Goal: Task Accomplishment & Management: Manage account settings

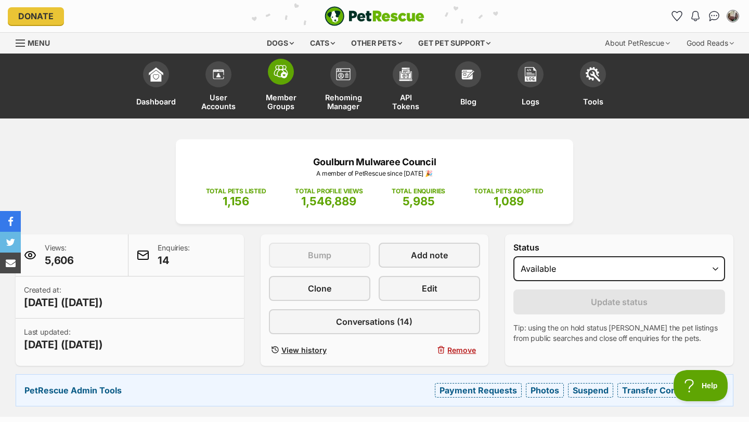
click at [281, 76] on img at bounding box center [281, 72] width 15 height 14
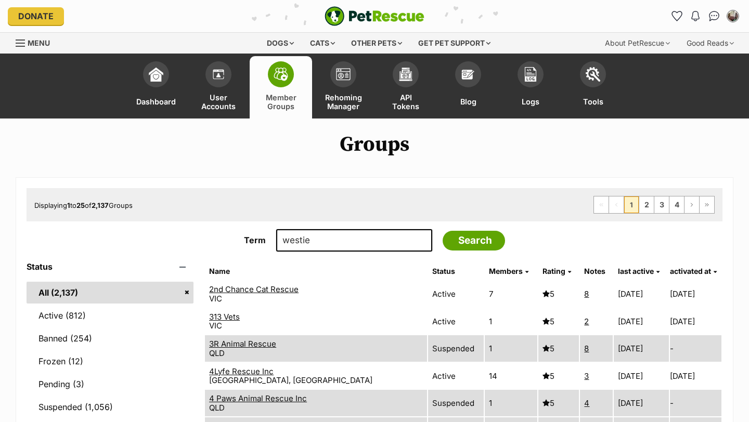
type input "westie"
click at [443, 231] on input "Search" at bounding box center [474, 241] width 62 height 20
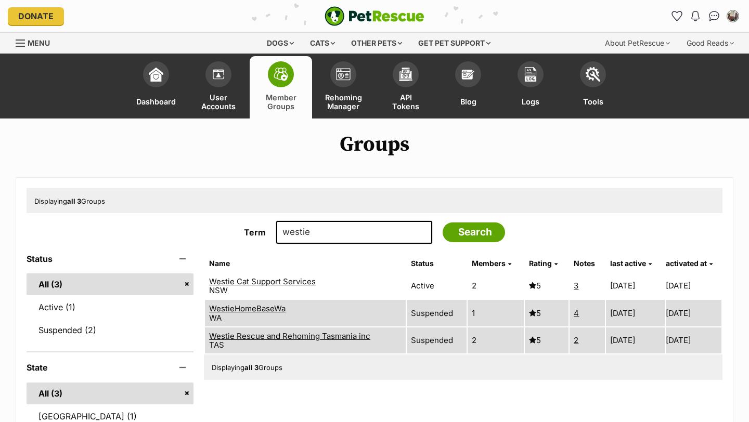
click at [247, 282] on link "Westie Cat Support Services" at bounding box center [262, 282] width 107 height 10
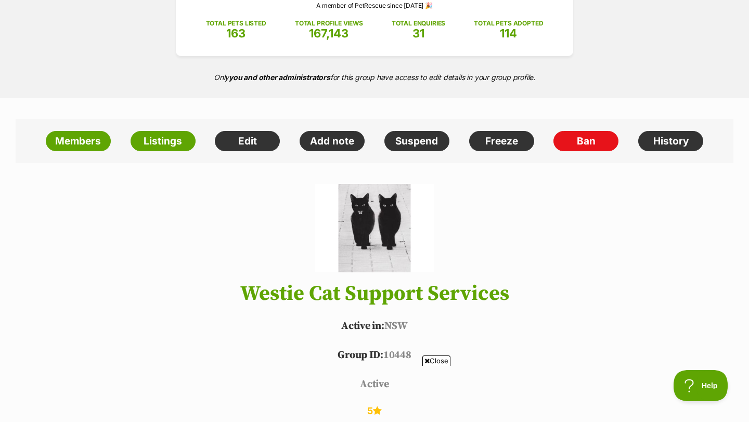
scroll to position [166, 0]
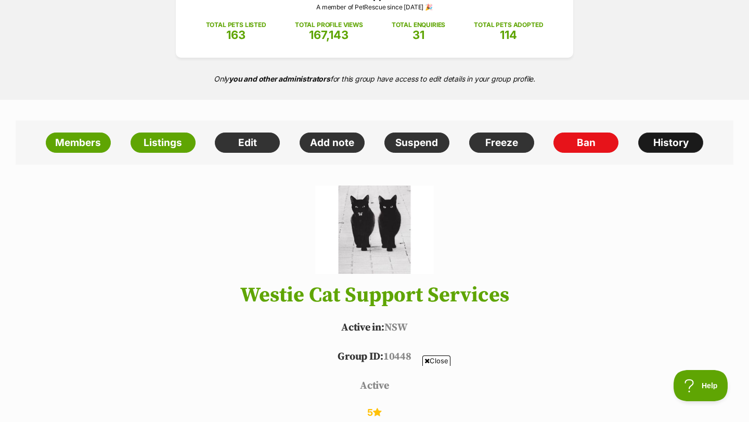
click at [659, 142] on link "History" at bounding box center [670, 143] width 65 height 21
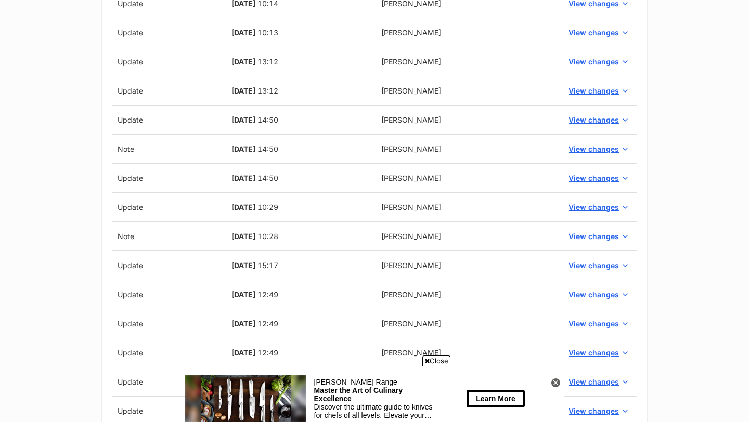
scroll to position [416, 0]
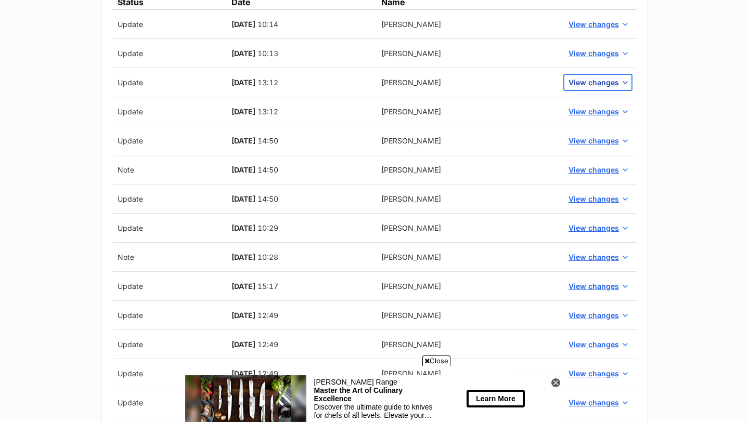
click at [593, 82] on span "View changes" at bounding box center [593, 82] width 50 height 11
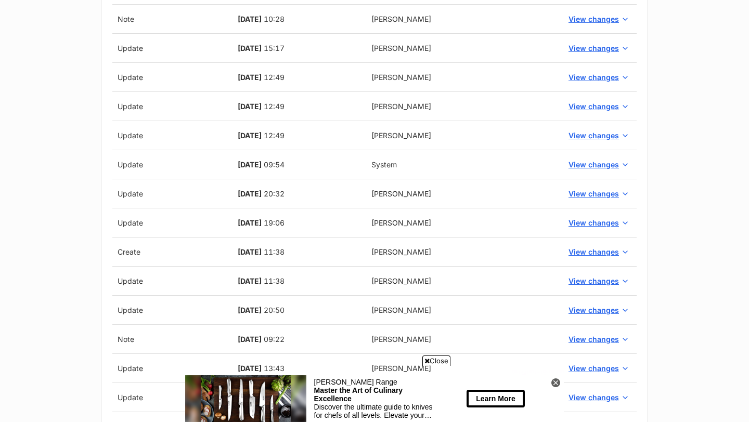
scroll to position [832, 0]
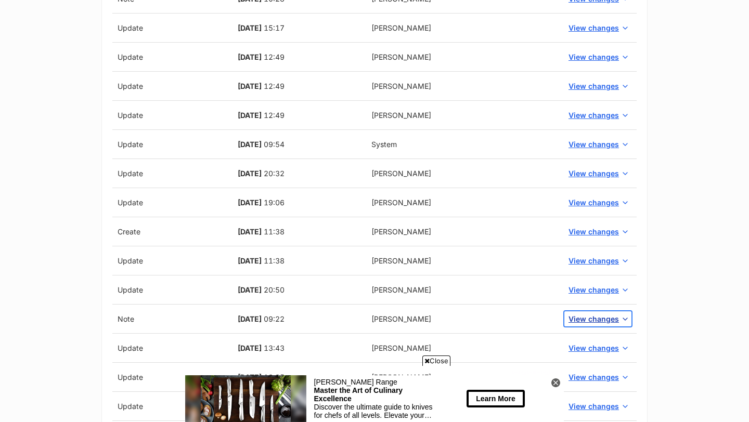
click at [592, 314] on span "View changes" at bounding box center [593, 319] width 50 height 11
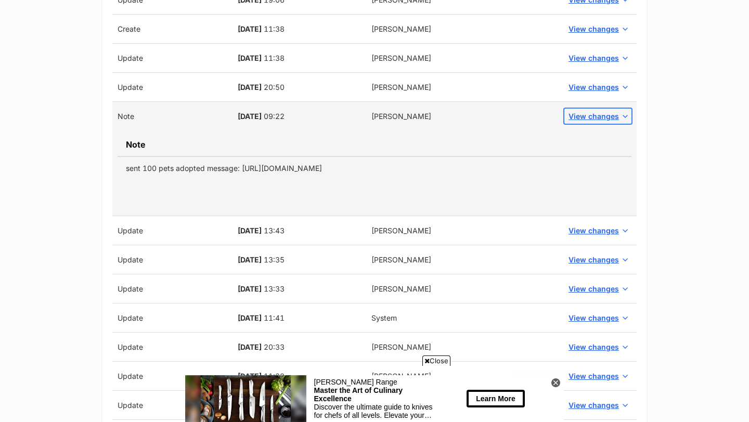
scroll to position [1019, 0]
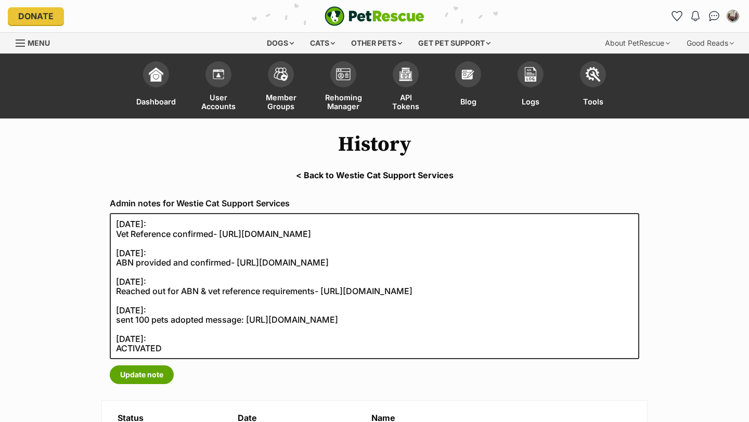
scroll to position [0, 0]
click at [23, 39] on div "Menu" at bounding box center [21, 43] width 10 height 8
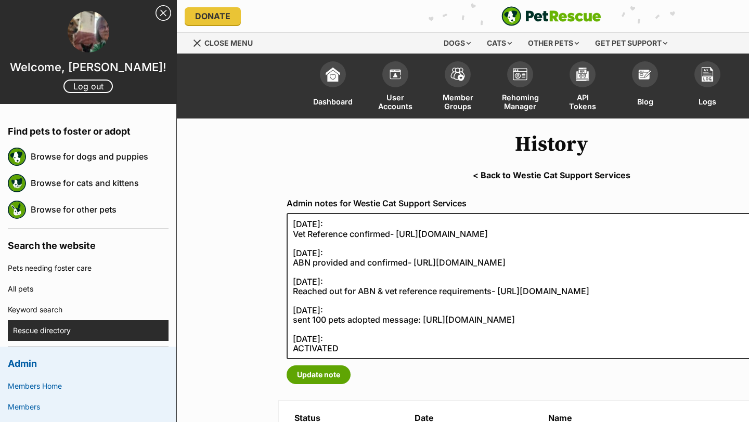
click at [68, 330] on link "Rescue directory" at bounding box center [91, 330] width 156 height 21
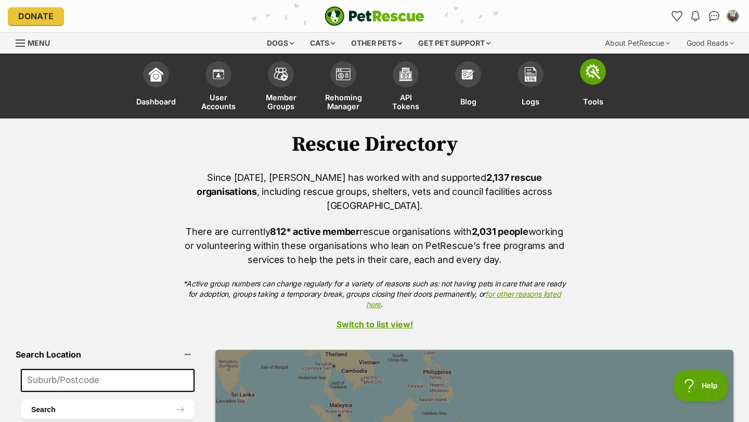
click at [594, 77] on img at bounding box center [593, 71] width 15 height 15
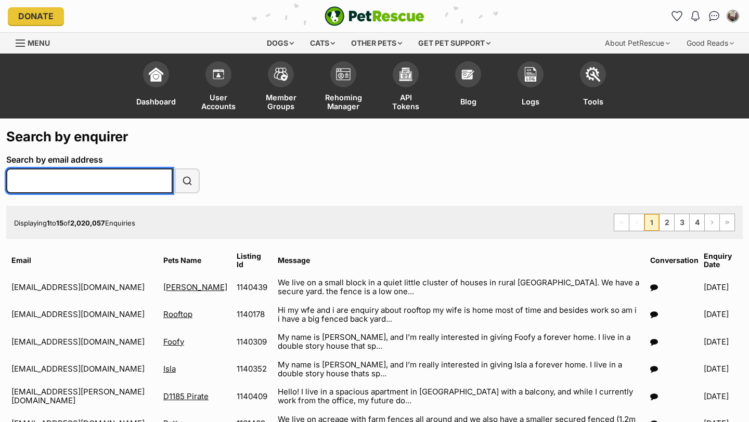
click at [94, 182] on input "Search by email address" at bounding box center [89, 181] width 166 height 25
paste input "[EMAIL_ADDRESS][DOMAIN_NAME]"
type input "[EMAIL_ADDRESS][DOMAIN_NAME]"
click at [175, 169] on button "Search" at bounding box center [187, 181] width 25 height 25
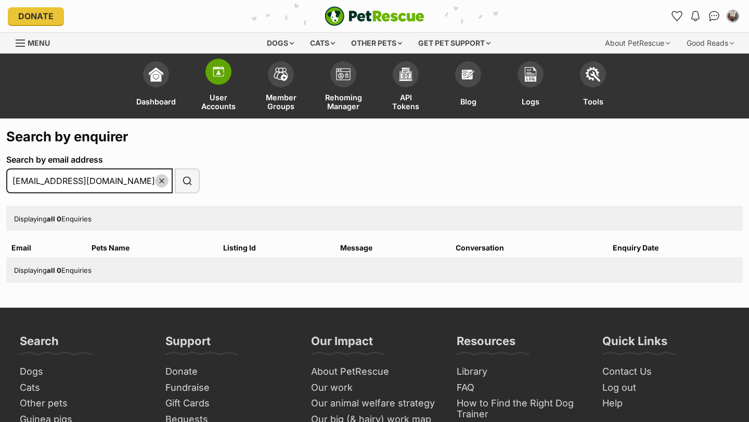
click at [221, 77] on img at bounding box center [218, 71] width 15 height 15
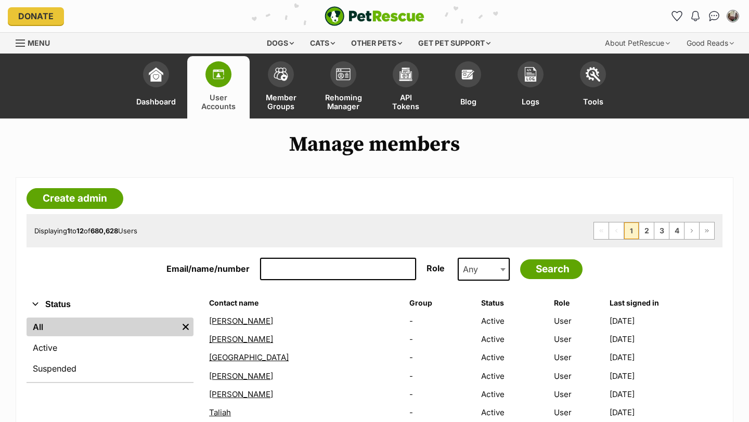
click at [289, 262] on input "Email/name/number" at bounding box center [338, 269] width 156 height 23
paste input "[EMAIL_ADDRESS][DOMAIN_NAME]"
type input "[EMAIL_ADDRESS][DOMAIN_NAME]"
click at [520, 260] on input "Search" at bounding box center [551, 270] width 62 height 20
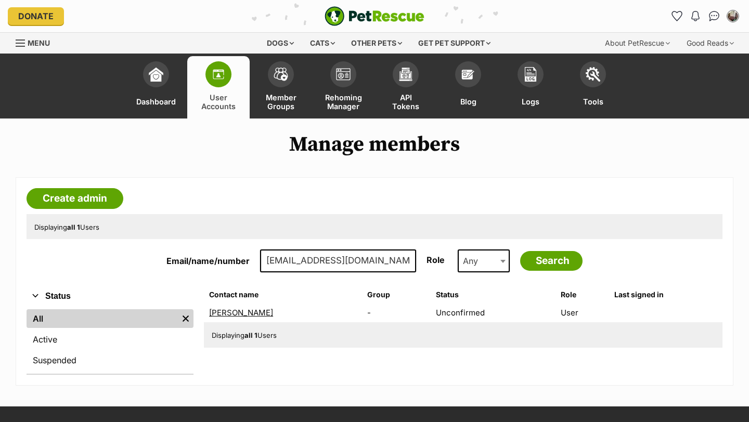
click at [244, 314] on link "[PERSON_NAME]" at bounding box center [241, 313] width 64 height 10
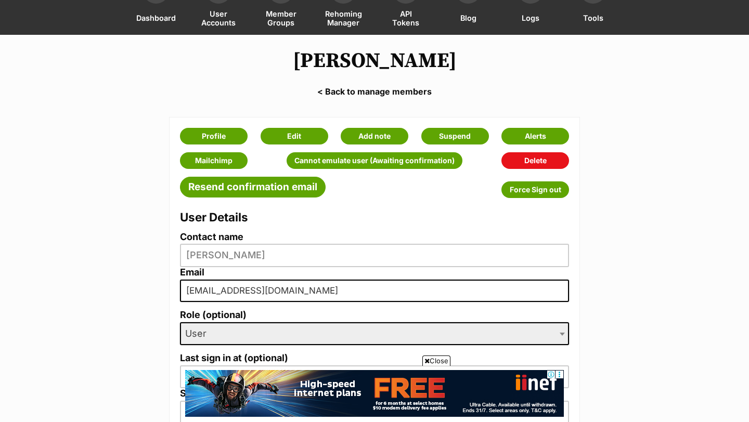
scroll to position [83, 0]
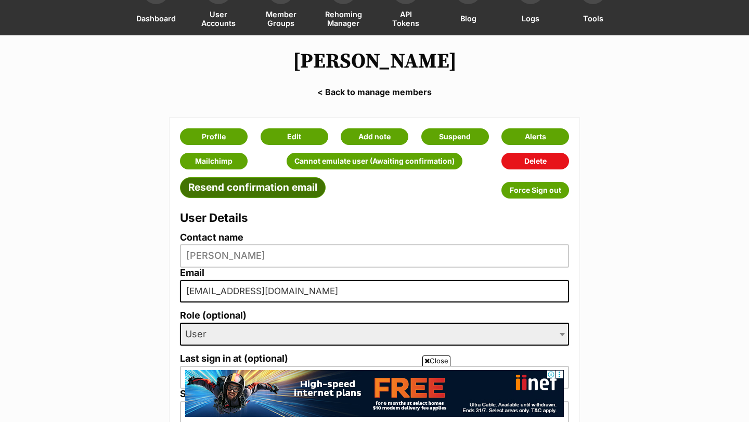
click at [290, 185] on link "Resend confirmation email" at bounding box center [253, 187] width 146 height 21
